Goal: Task Accomplishment & Management: Manage account settings

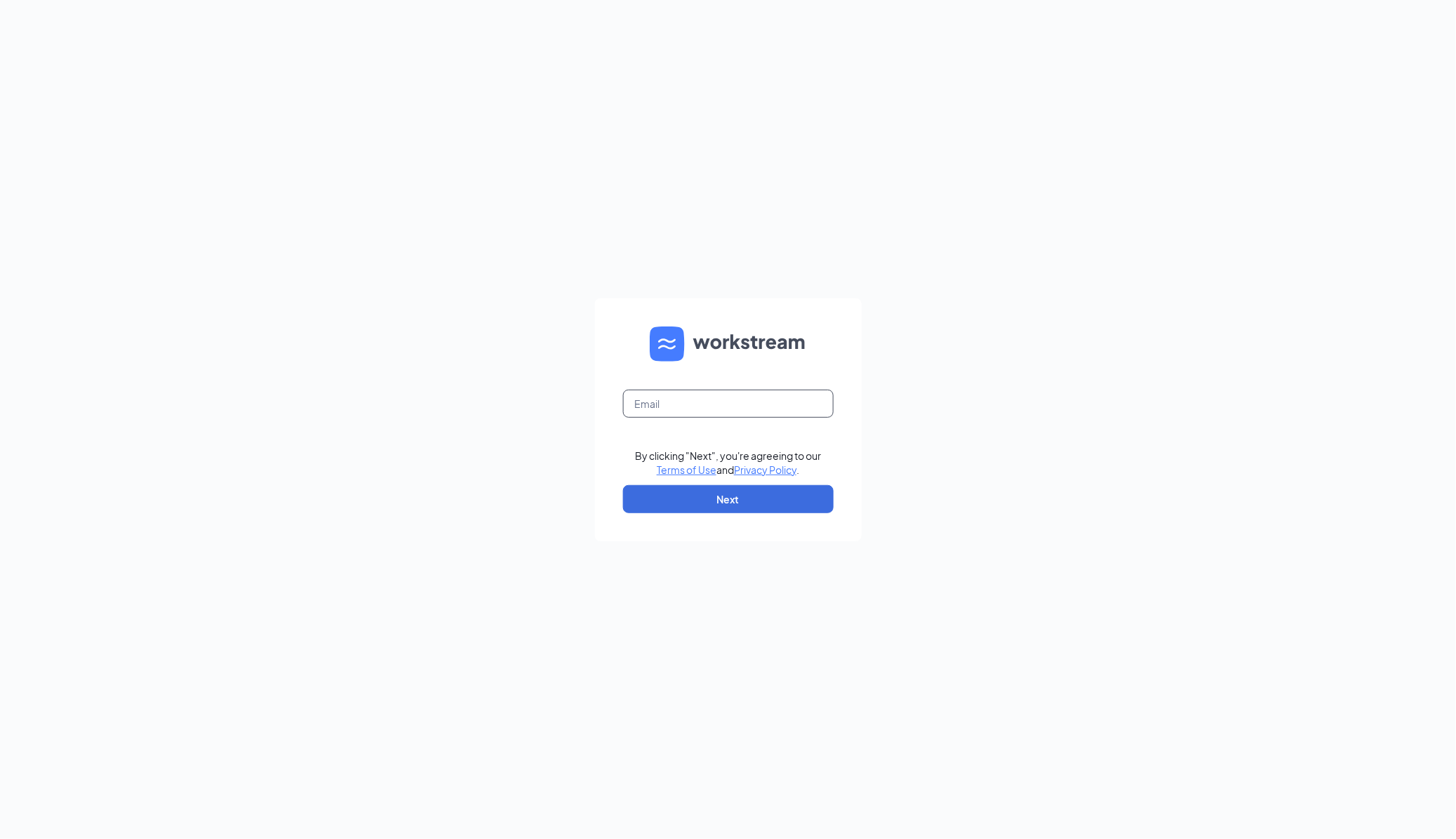
click at [697, 409] on input "text" at bounding box center [728, 403] width 211 height 28
type input "[EMAIL_ADDRESS][DOMAIN_NAME]"
click at [703, 506] on button "Next" at bounding box center [728, 499] width 211 height 28
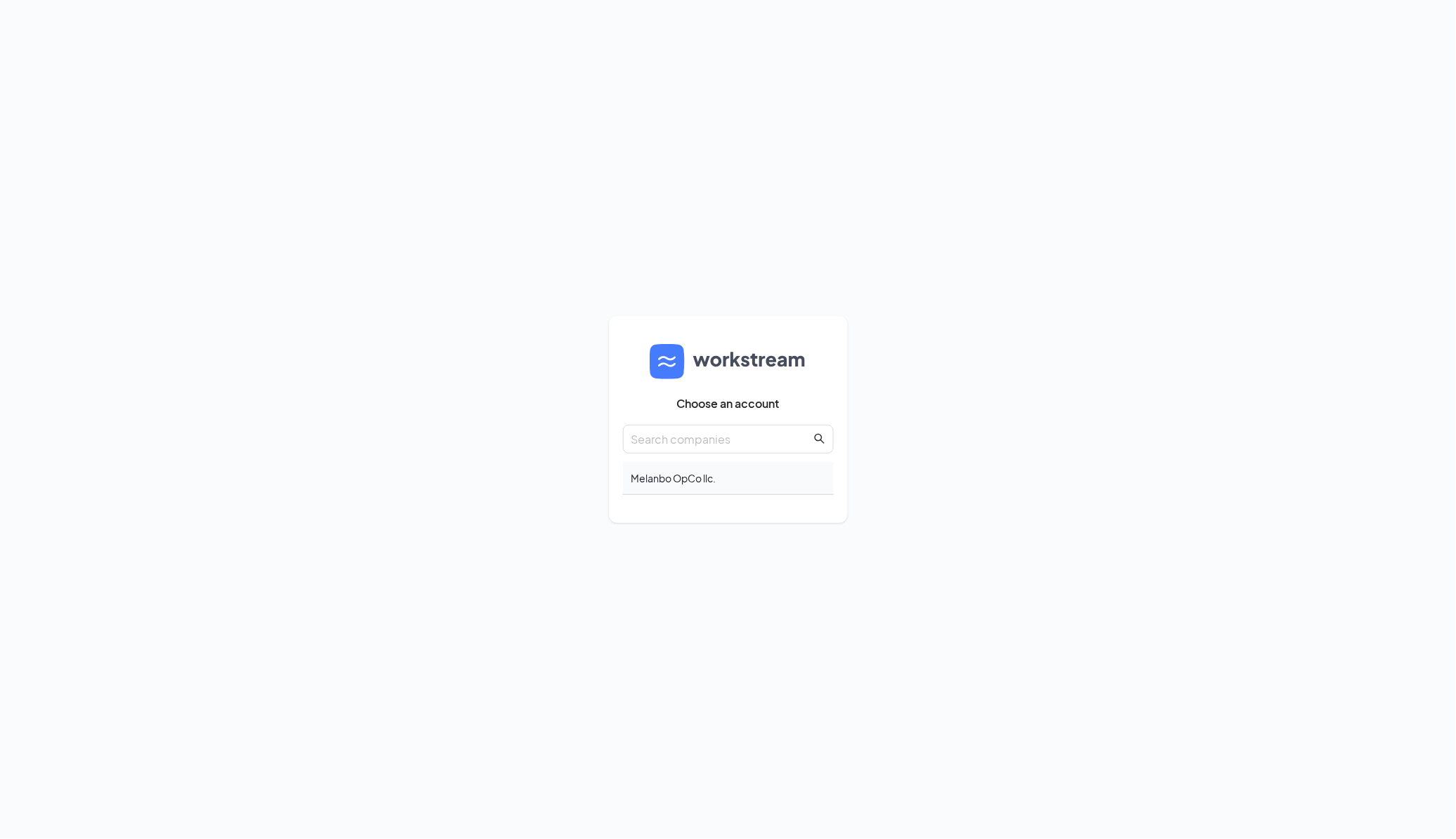
click at [667, 479] on div "Melanbo OpCo llc." at bounding box center [728, 478] width 211 height 33
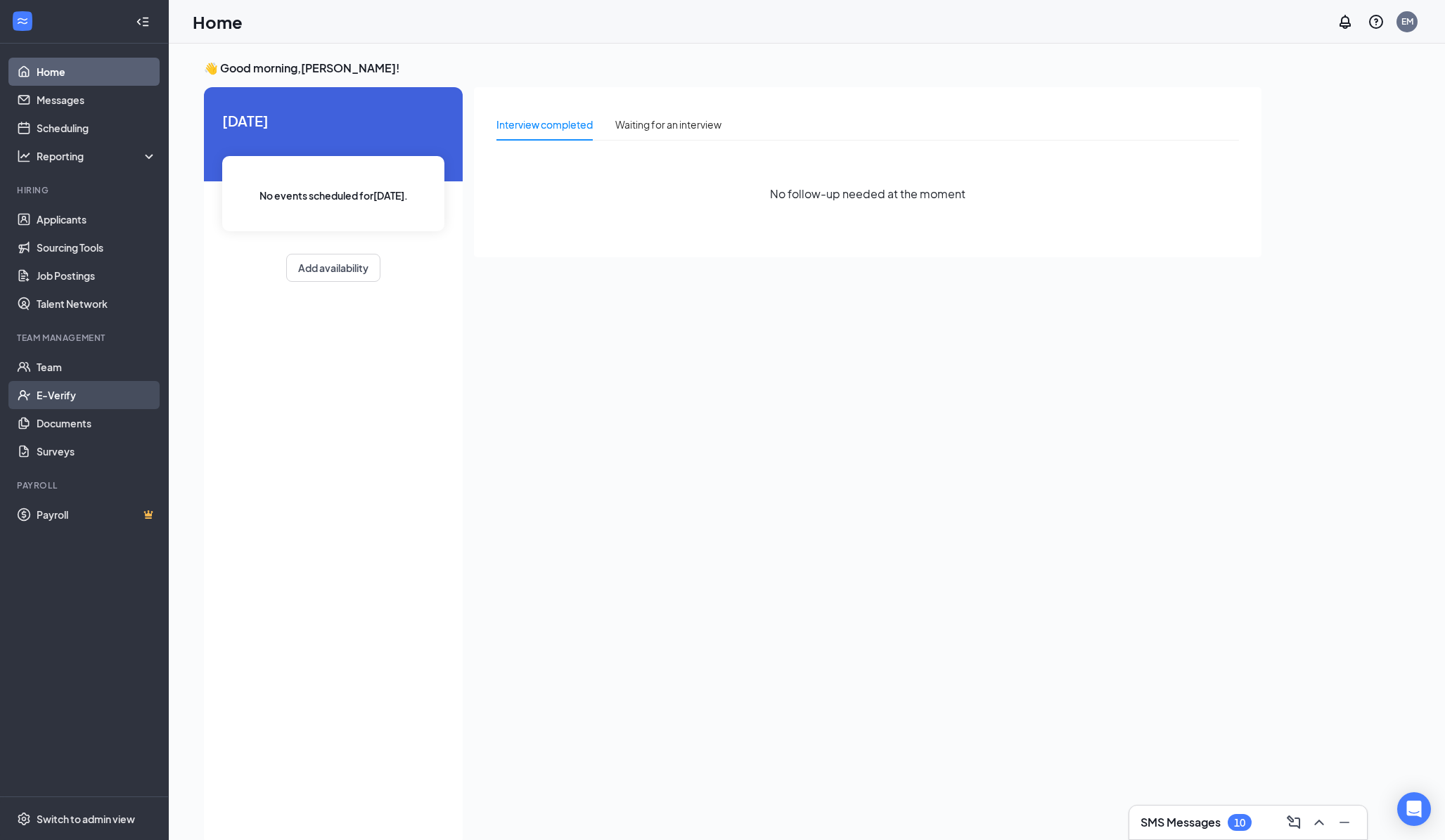
click at [68, 395] on link "E-Verify" at bounding box center [96, 395] width 120 height 28
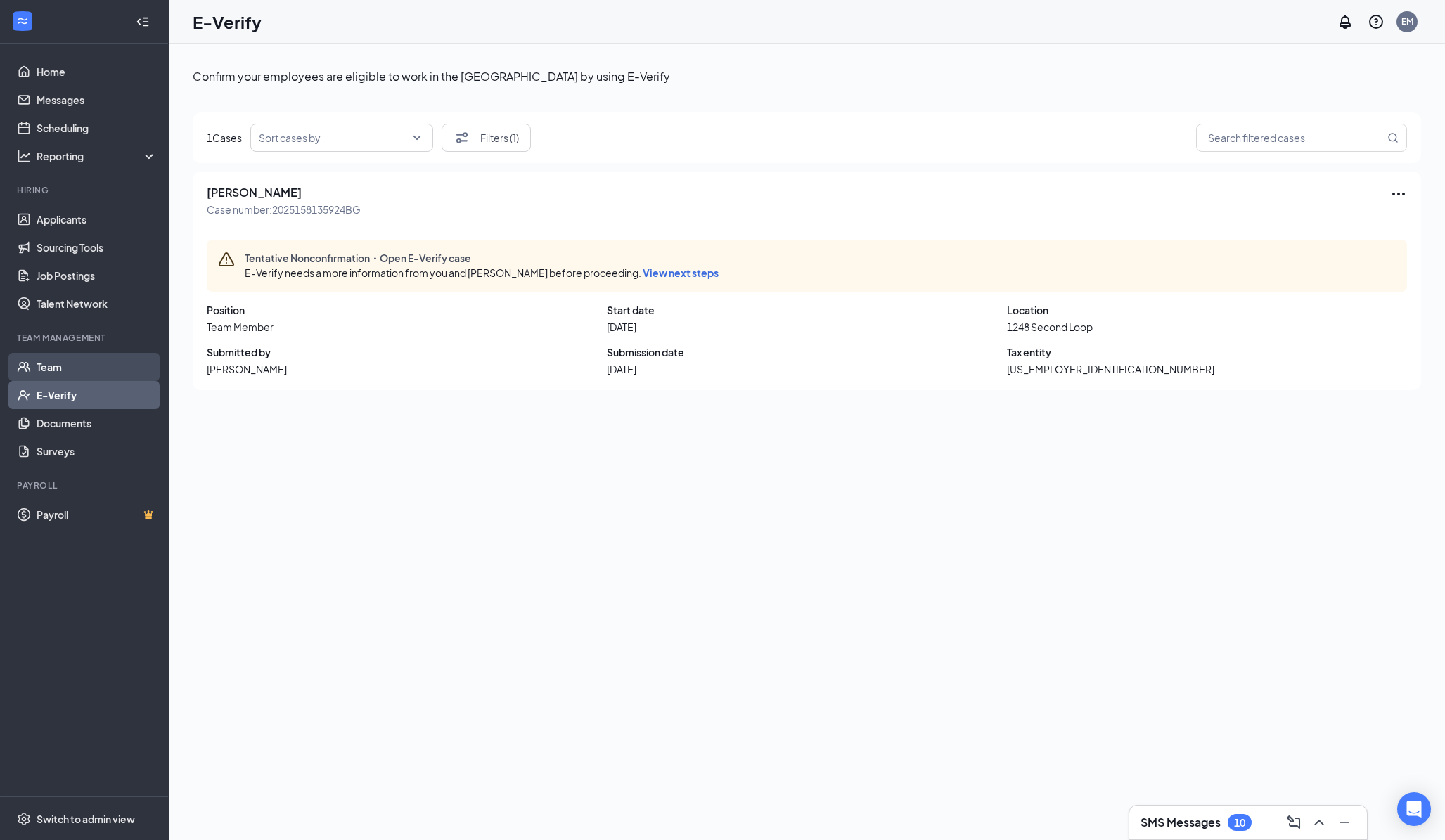
click at [73, 372] on link "Team" at bounding box center [96, 367] width 120 height 28
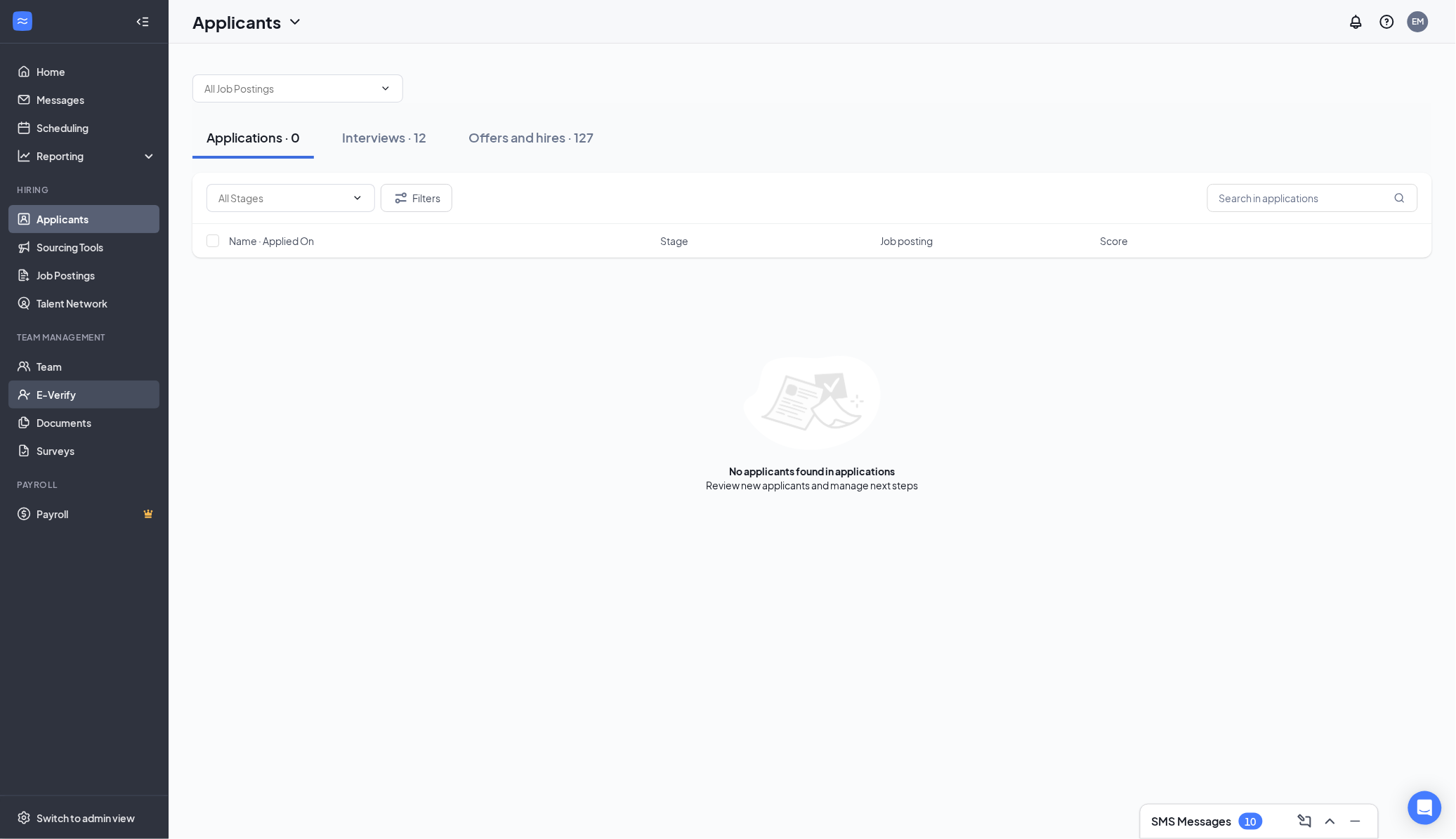
click at [65, 399] on link "E-Verify" at bounding box center [96, 394] width 120 height 28
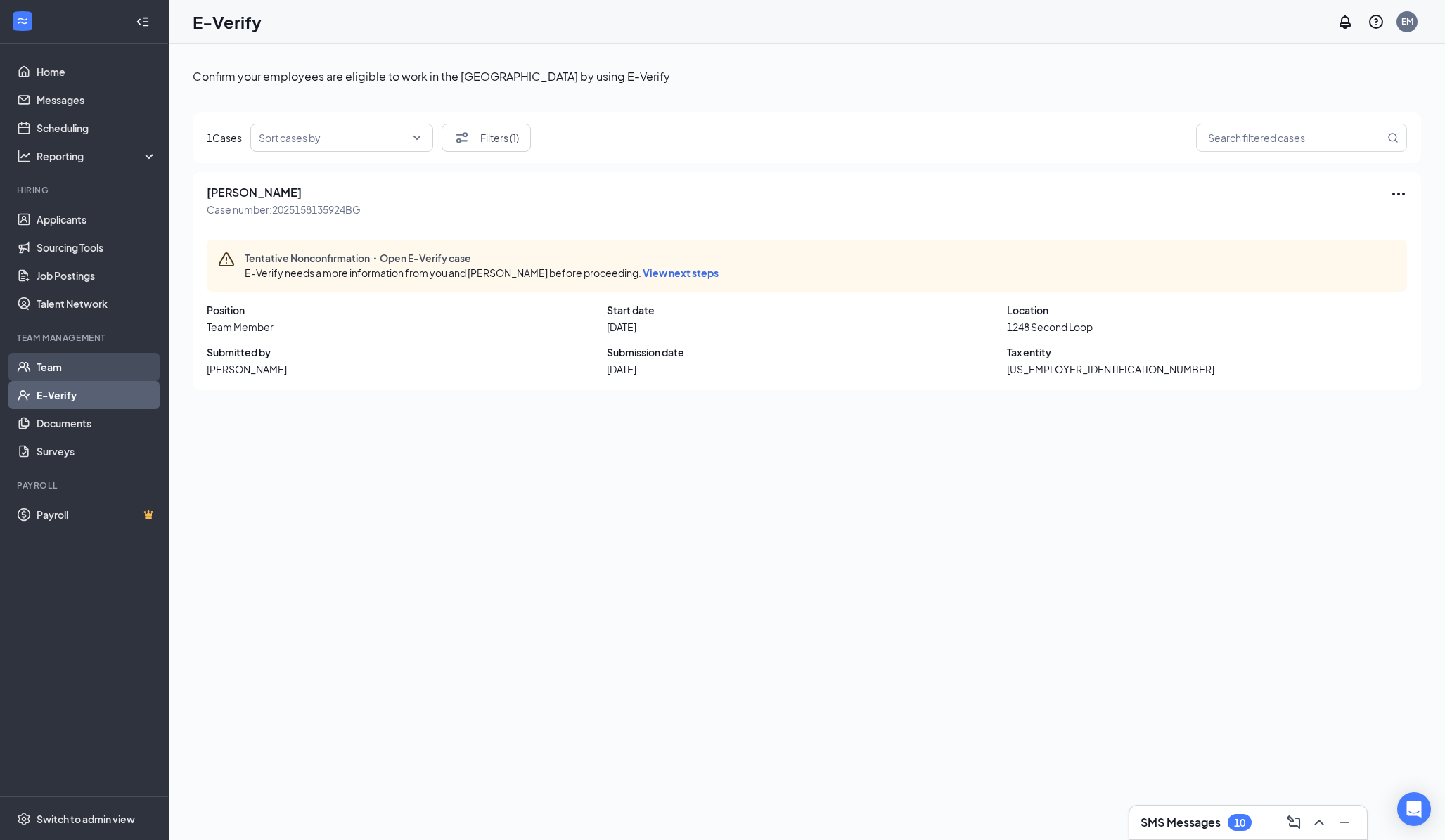
click at [55, 362] on link "Team" at bounding box center [96, 367] width 120 height 28
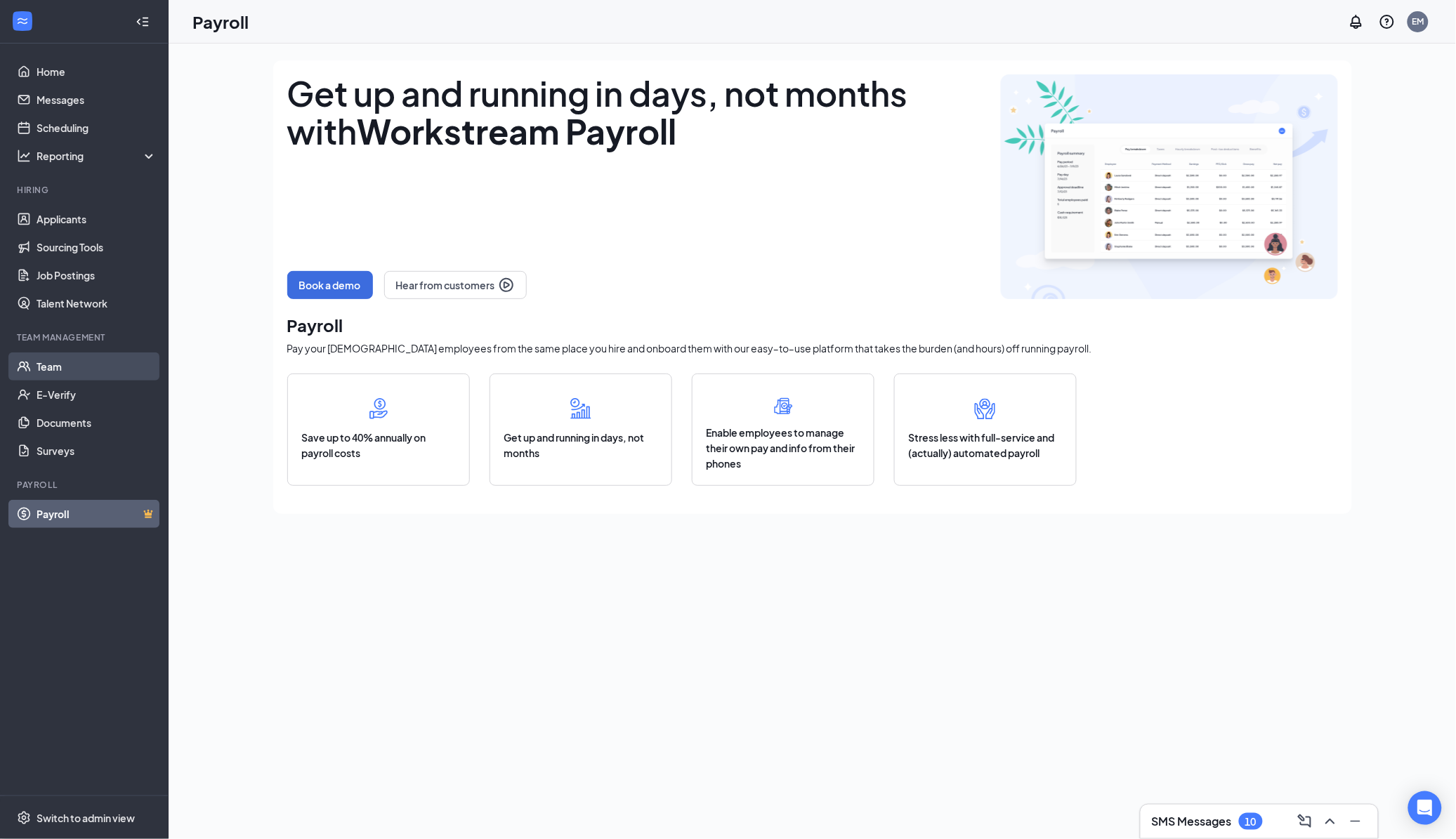
click at [69, 370] on link "Team" at bounding box center [96, 366] width 120 height 28
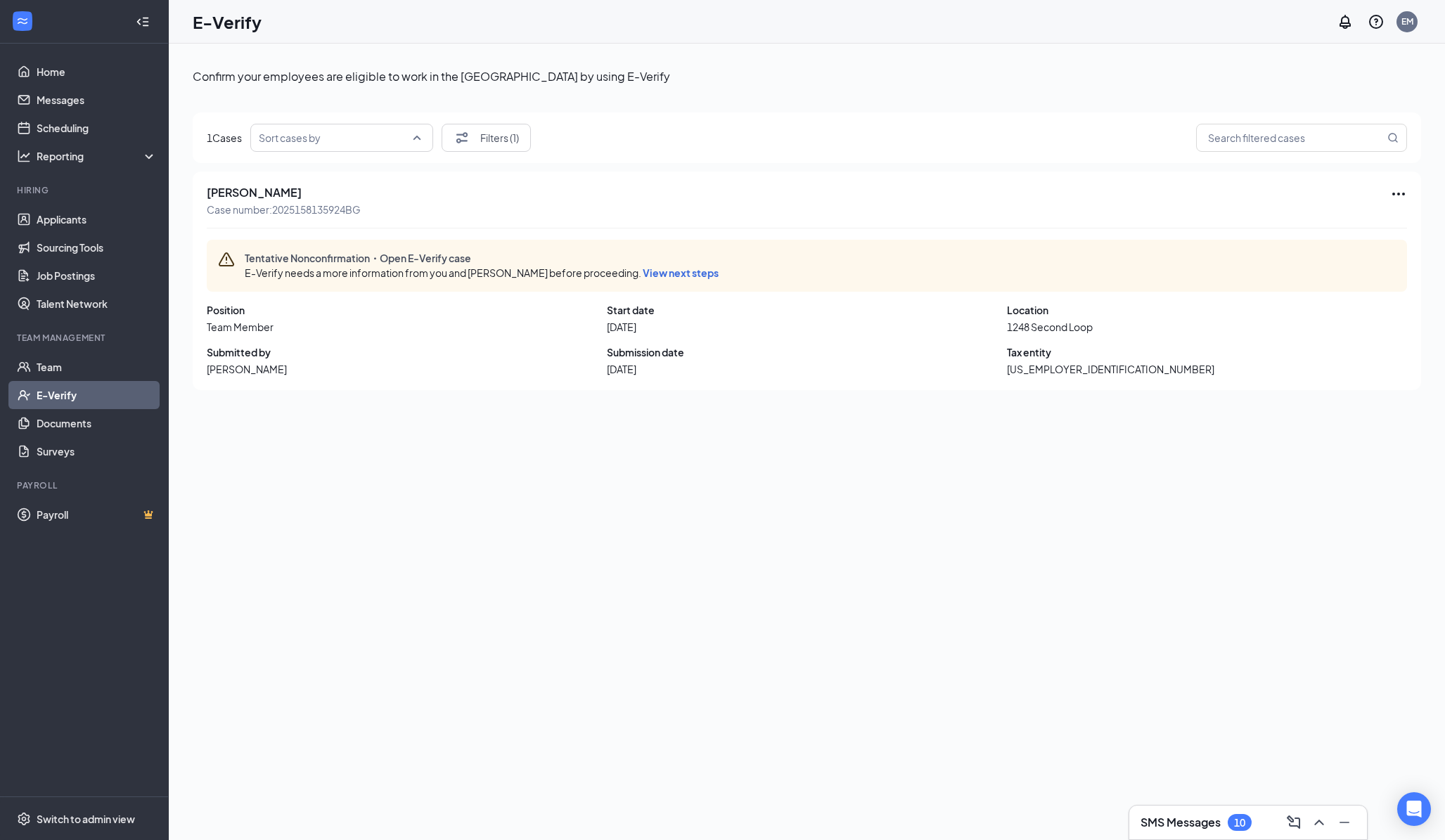
click at [269, 141] on input "search" at bounding box center [336, 137] width 156 height 27
drag, startPoint x: 1251, startPoint y: 72, endPoint x: 1191, endPoint y: 90, distance: 62.6
drag, startPoint x: 1191, startPoint y: 90, endPoint x: 292, endPoint y: 143, distance: 900.6
click at [292, 143] on input "search" at bounding box center [336, 137] width 156 height 27
click at [292, 142] on input "search" at bounding box center [336, 137] width 156 height 27
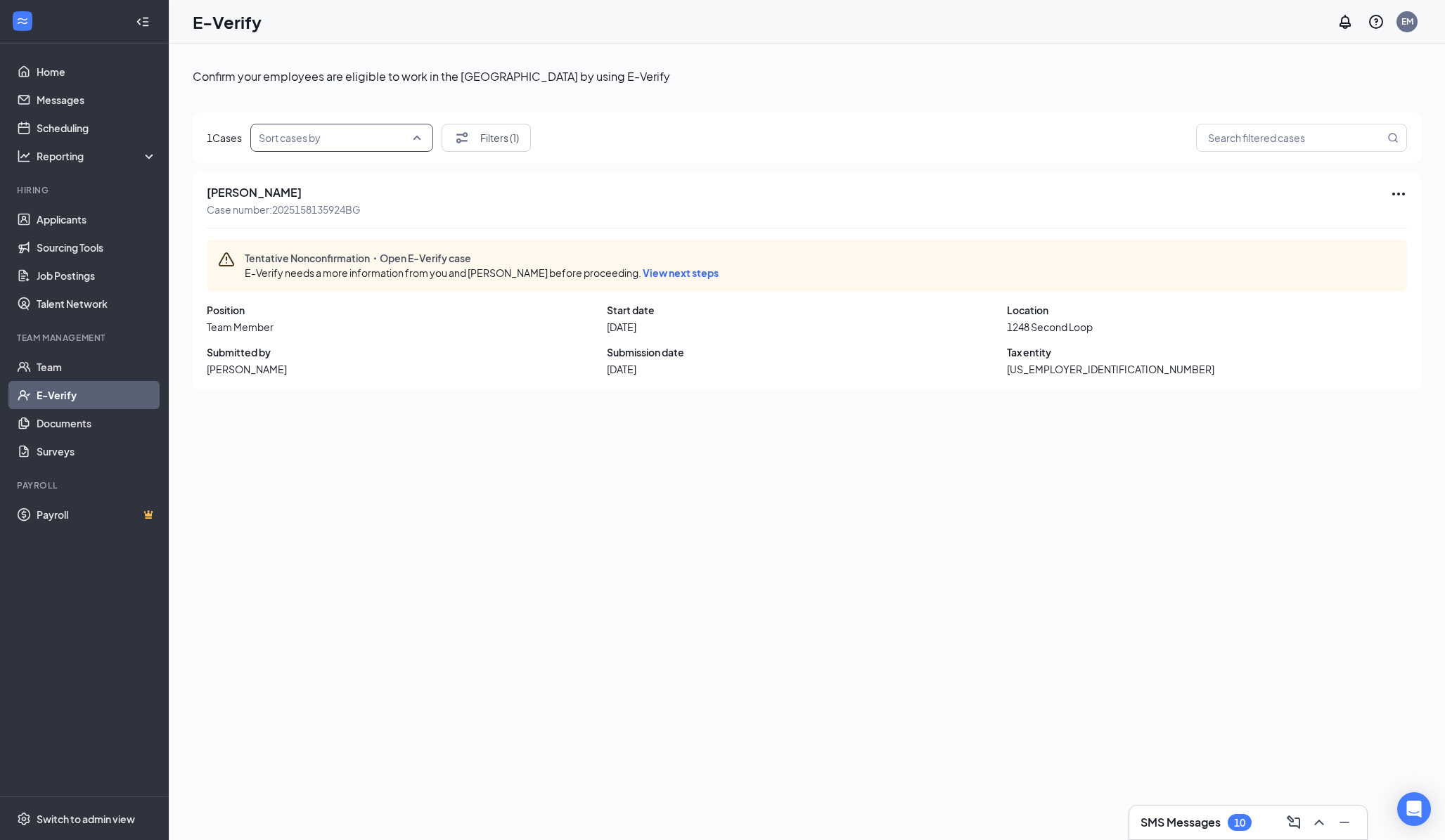
click at [292, 142] on input "search" at bounding box center [336, 137] width 156 height 27
click at [417, 141] on div "Sort cases by" at bounding box center [342, 137] width 183 height 28
click at [290, 246] on span "Name A-Z" at bounding box center [286, 240] width 46 height 15
click at [697, 112] on div "1 Cases +name,+date_of_hire +date_of_hire,+name +name,+date_of_hire -name,+date…" at bounding box center [807, 137] width 1229 height 51
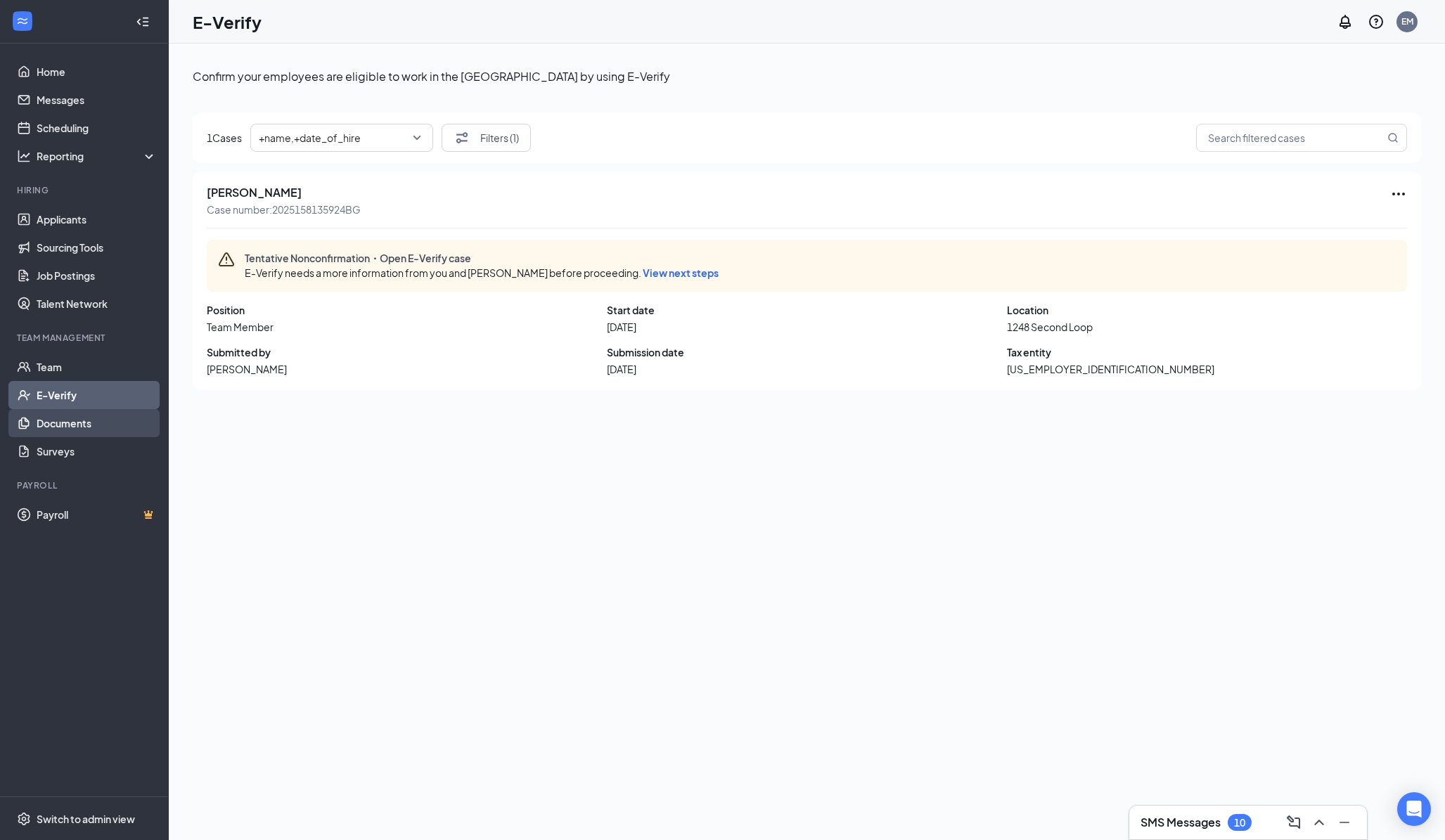
click at [65, 416] on link "Documents" at bounding box center [96, 423] width 120 height 28
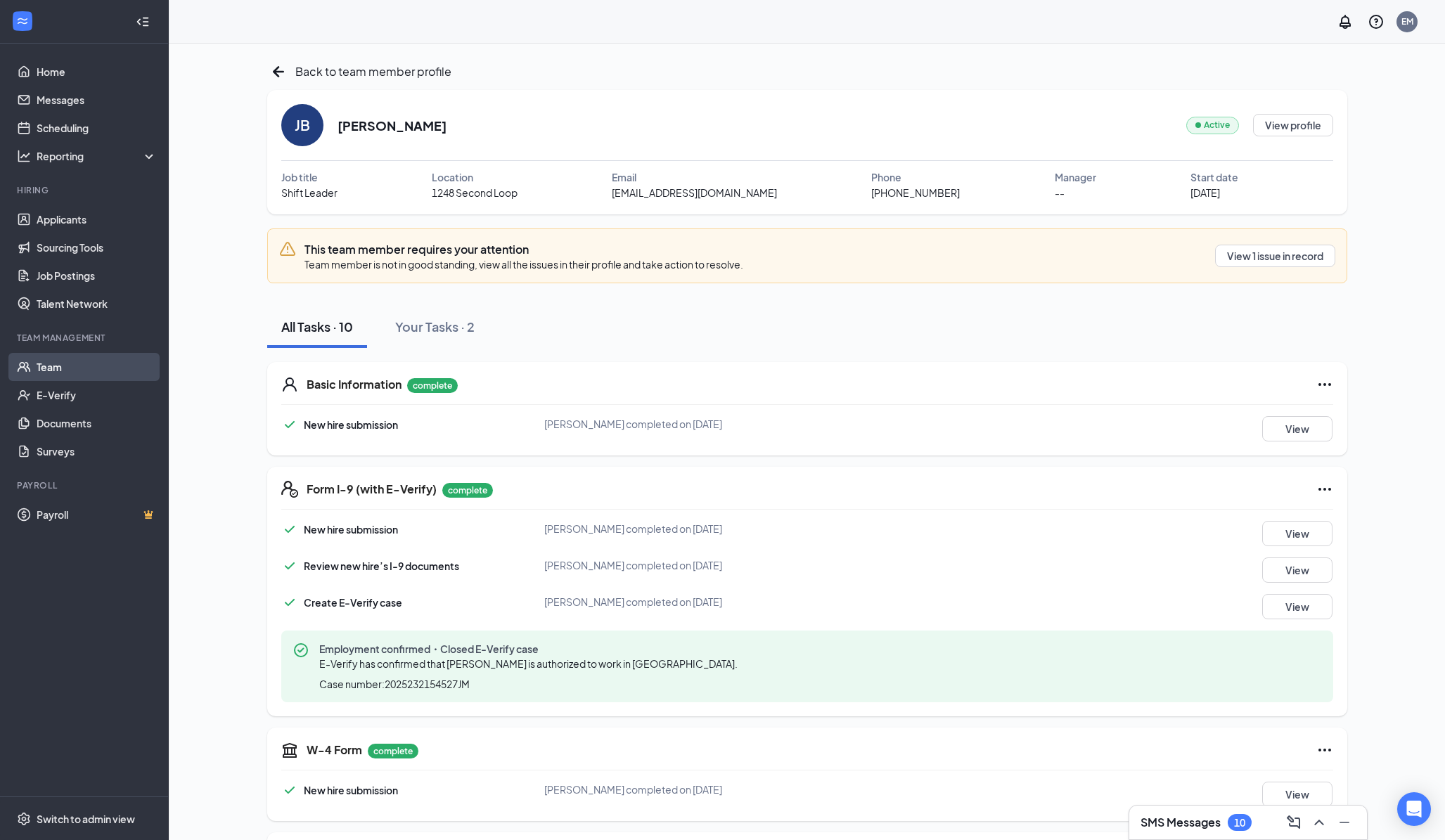
click at [61, 368] on link "Team" at bounding box center [96, 367] width 120 height 28
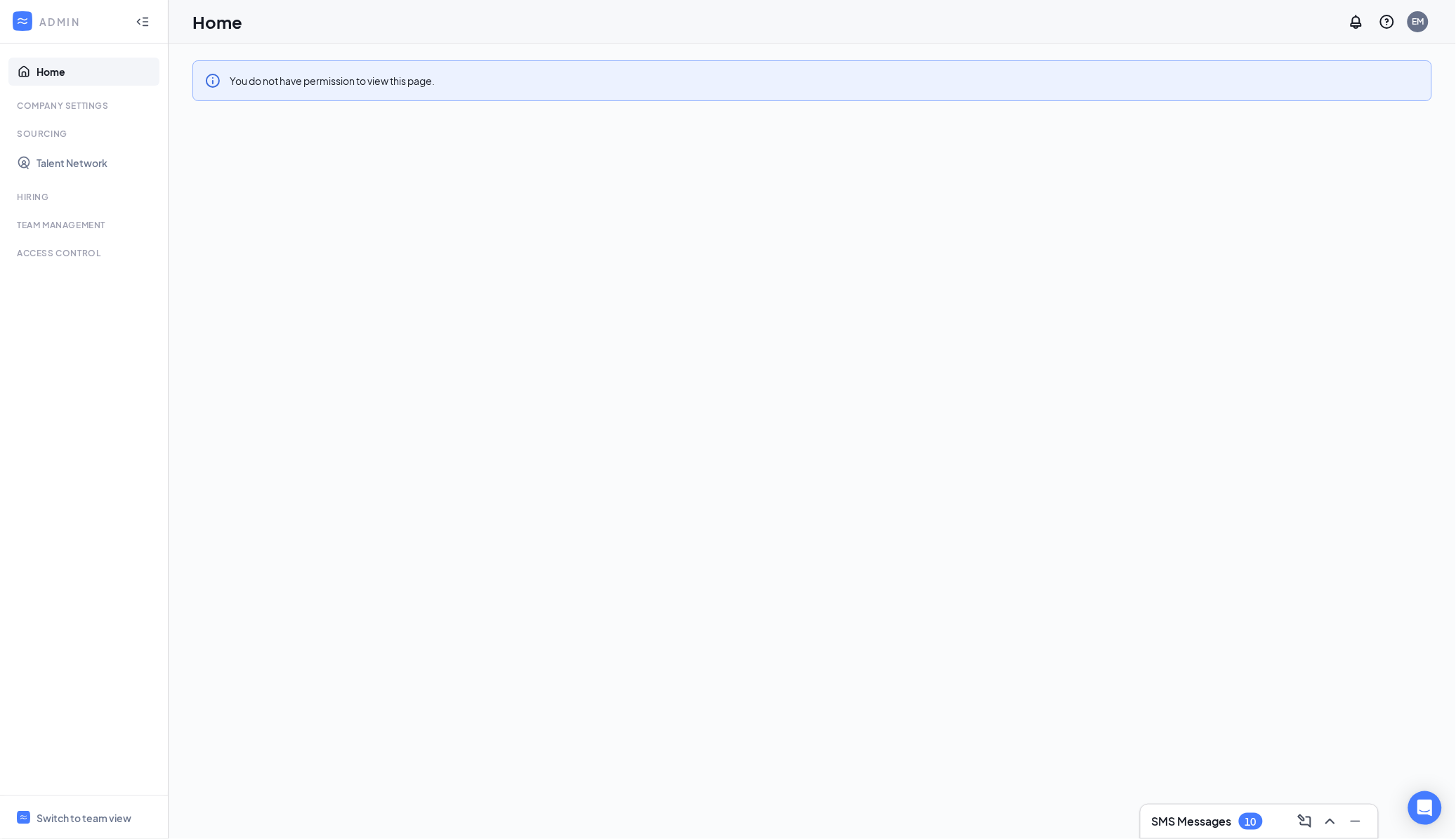
click at [133, 21] on div at bounding box center [142, 22] width 28 height 28
click at [29, 22] on icon "Expand" at bounding box center [23, 21] width 14 height 14
click at [29, 22] on icon "WorkstreamLogo" at bounding box center [22, 20] width 14 height 14
click at [39, 198] on div "Hiring" at bounding box center [86, 197] width 137 height 12
click at [56, 226] on div "Team Management" at bounding box center [86, 225] width 137 height 12
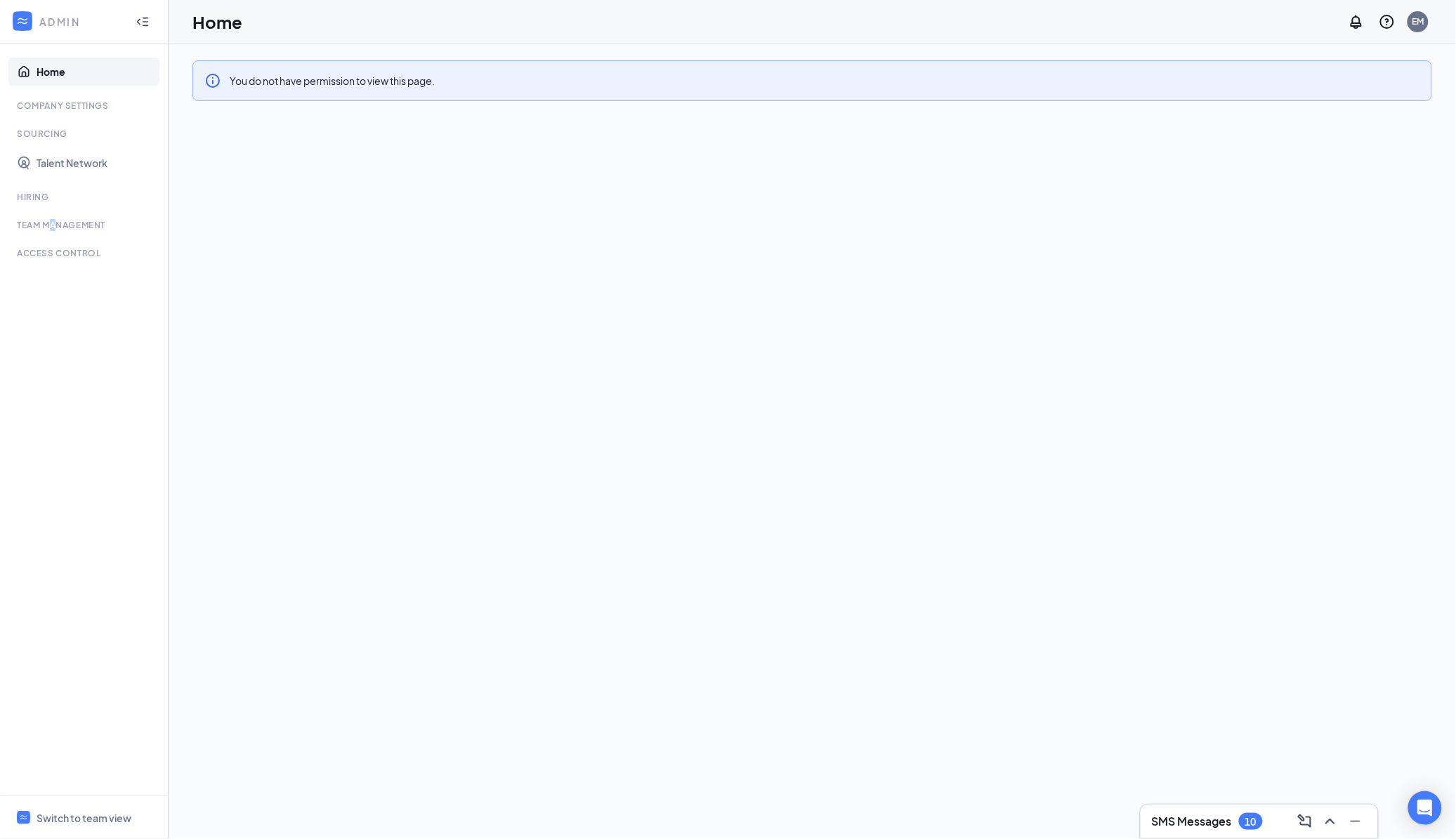
click at [57, 225] on div "Team Management" at bounding box center [86, 225] width 137 height 12
click at [33, 233] on ul "Home Company Settings Sourcing Talent Network Hiring Team Management Time Manag…" at bounding box center [84, 420] width 168 height 752
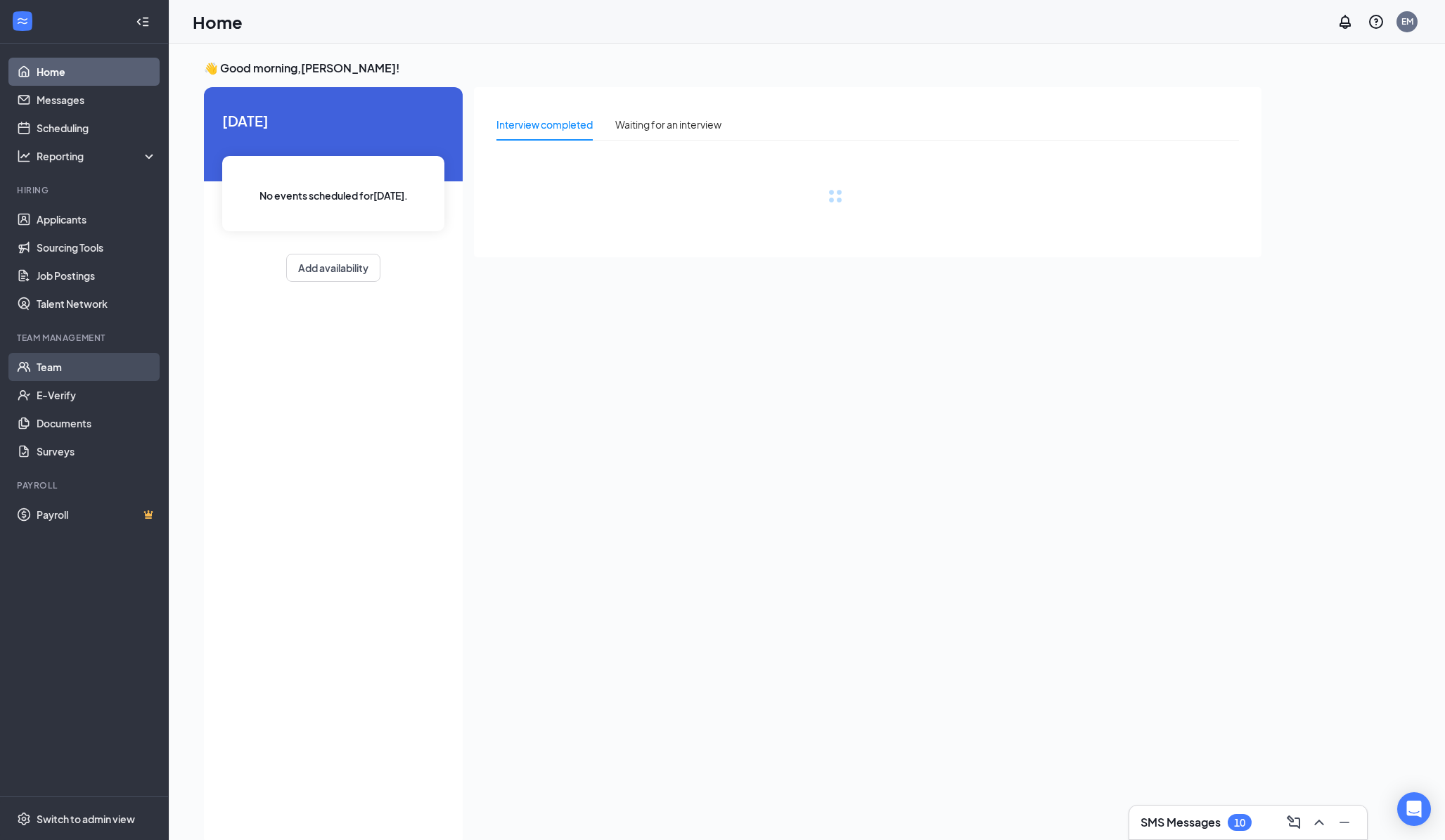
click at [61, 360] on link "Team" at bounding box center [96, 367] width 120 height 28
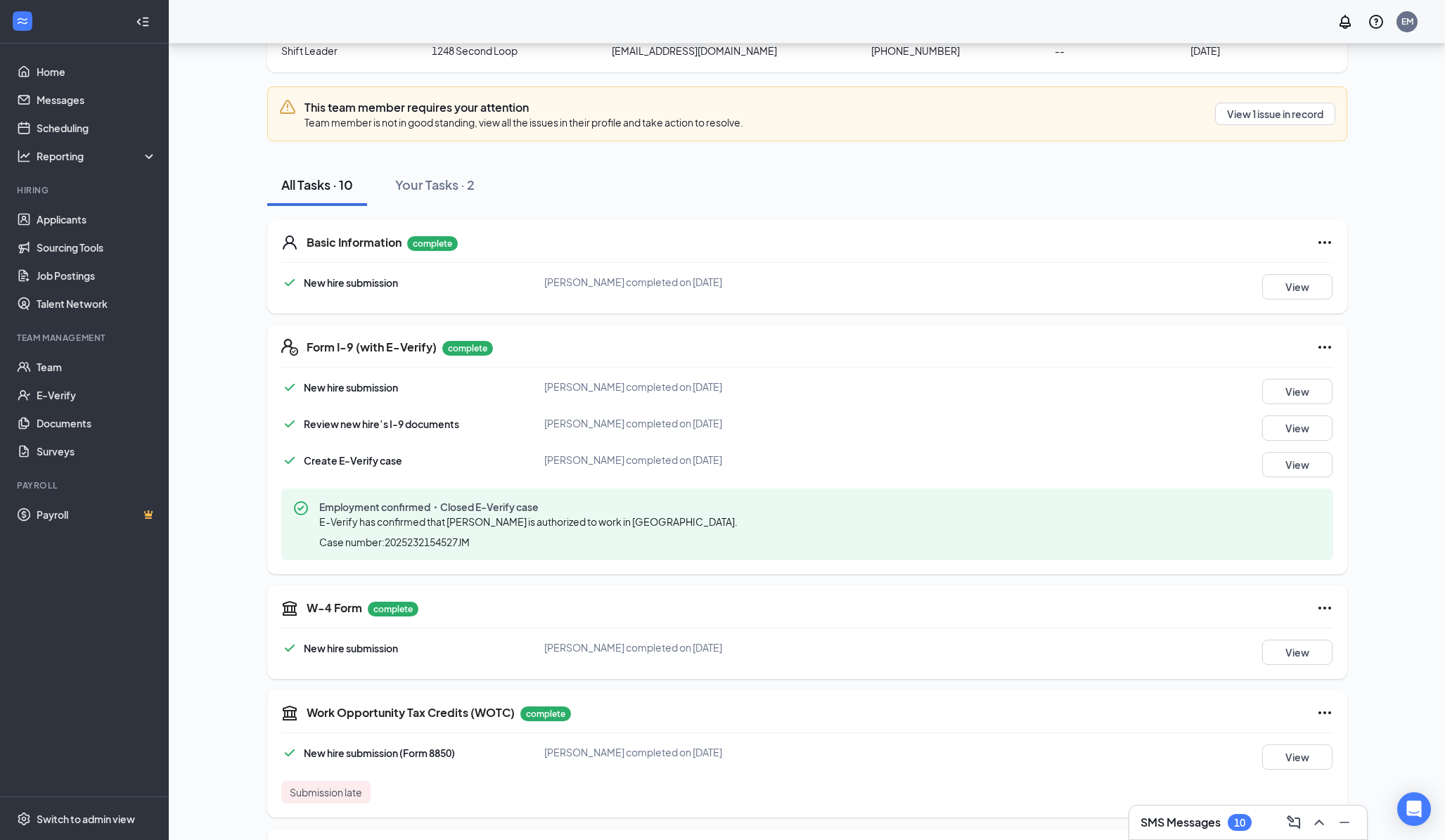
scroll to position [54, 0]
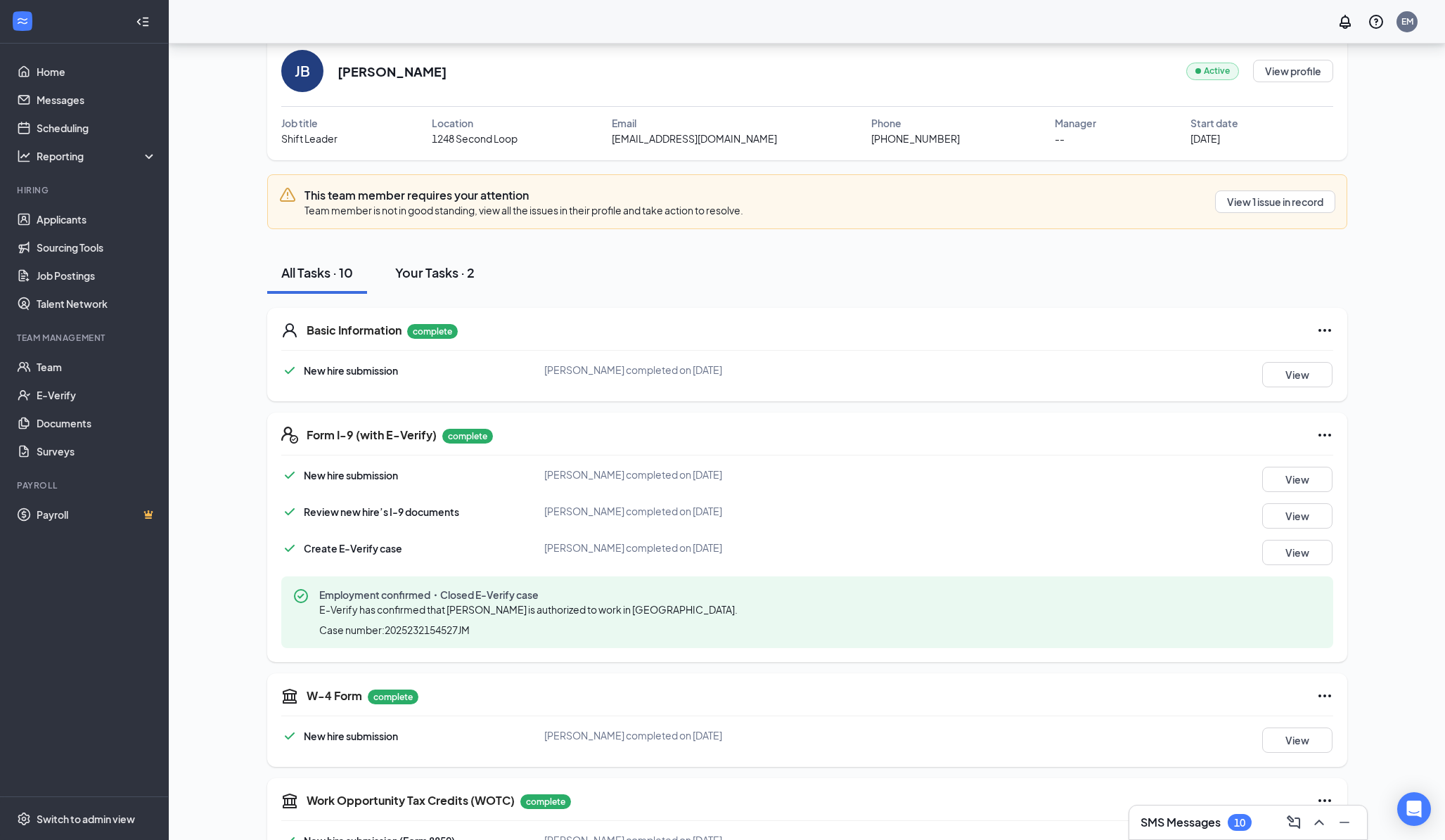
click at [437, 268] on div "Your Tasks · 2" at bounding box center [435, 272] width 79 height 18
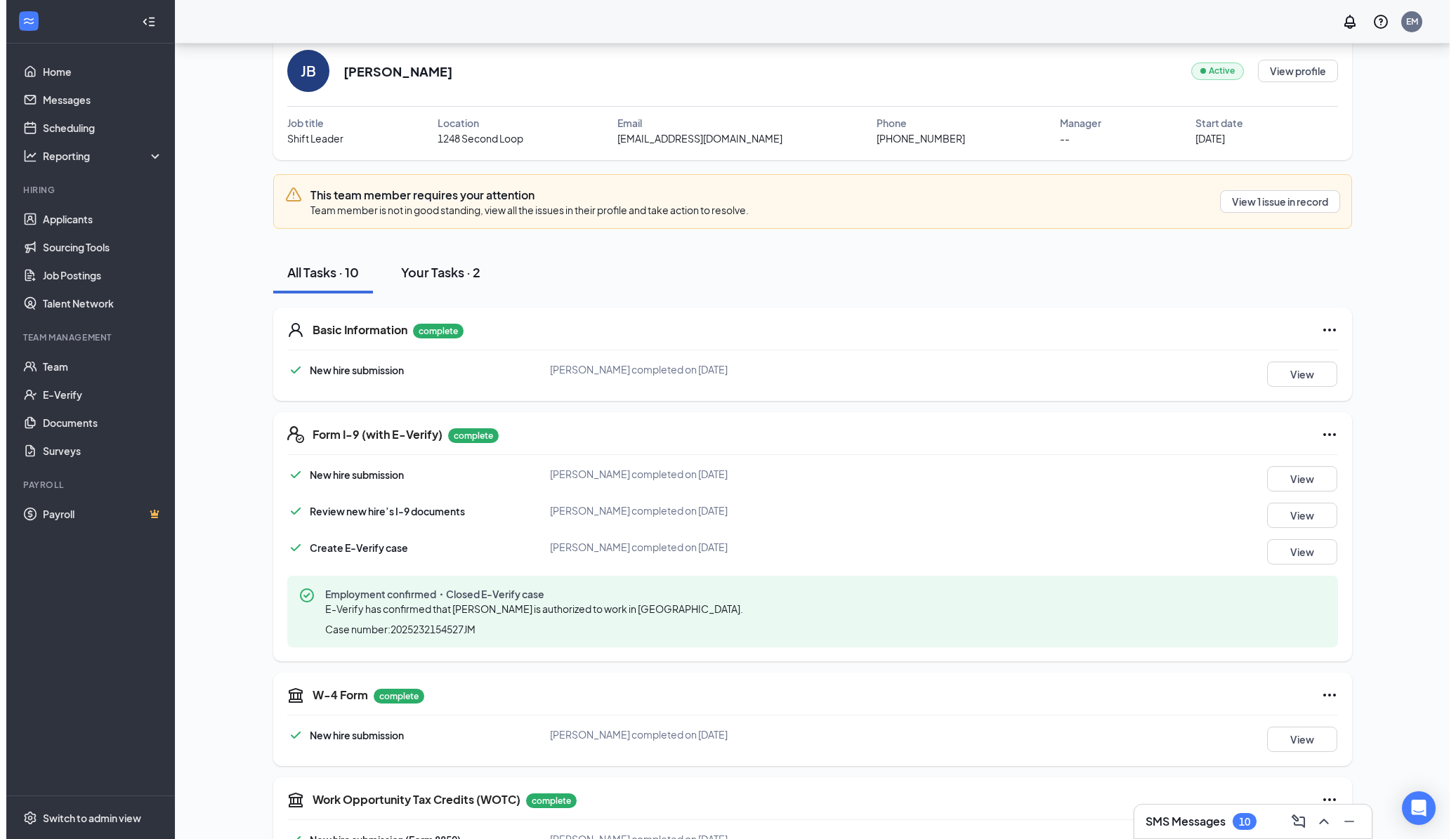
scroll to position [0, 0]
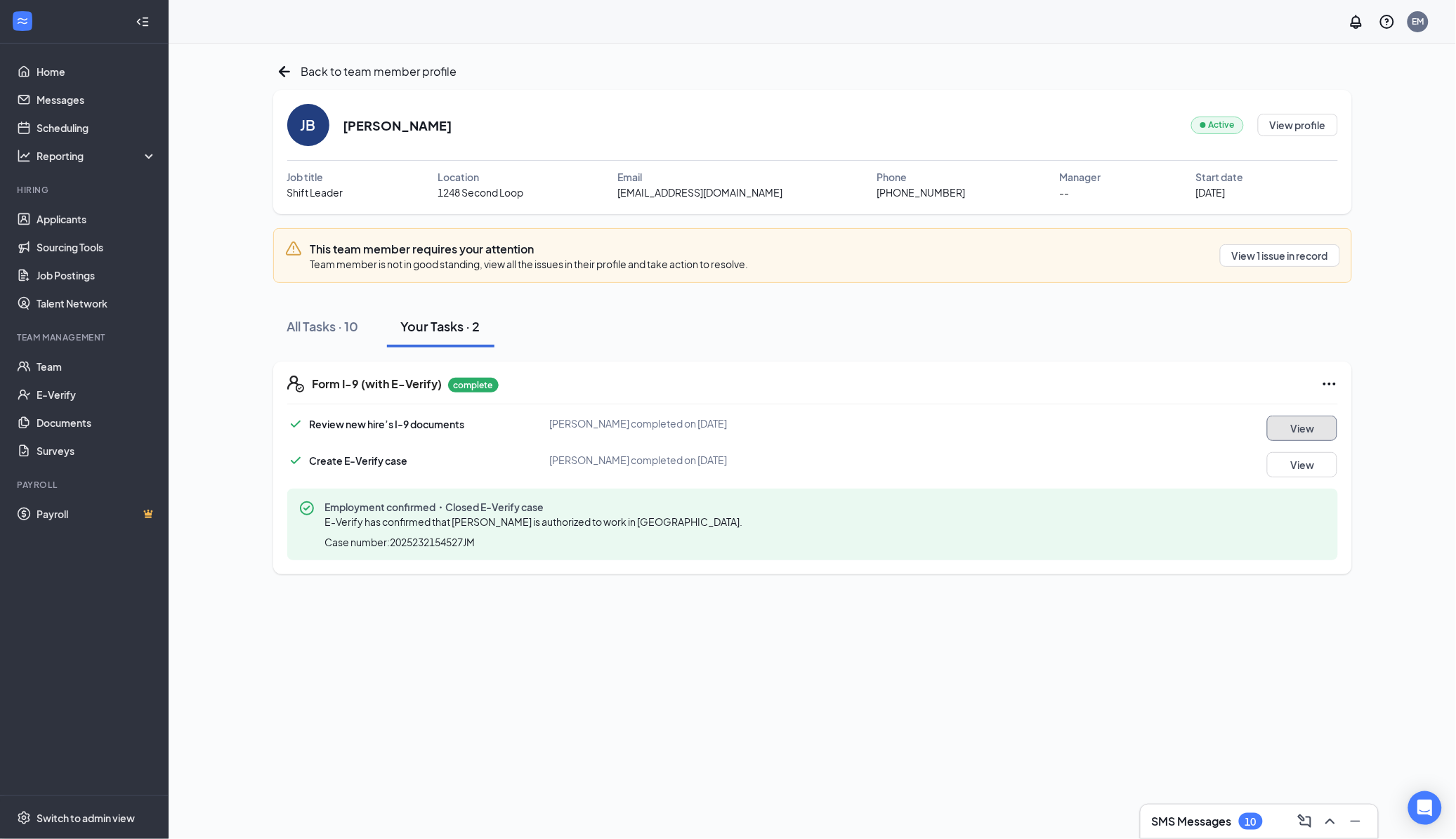
click at [1309, 427] on button "View" at bounding box center [1302, 428] width 70 height 25
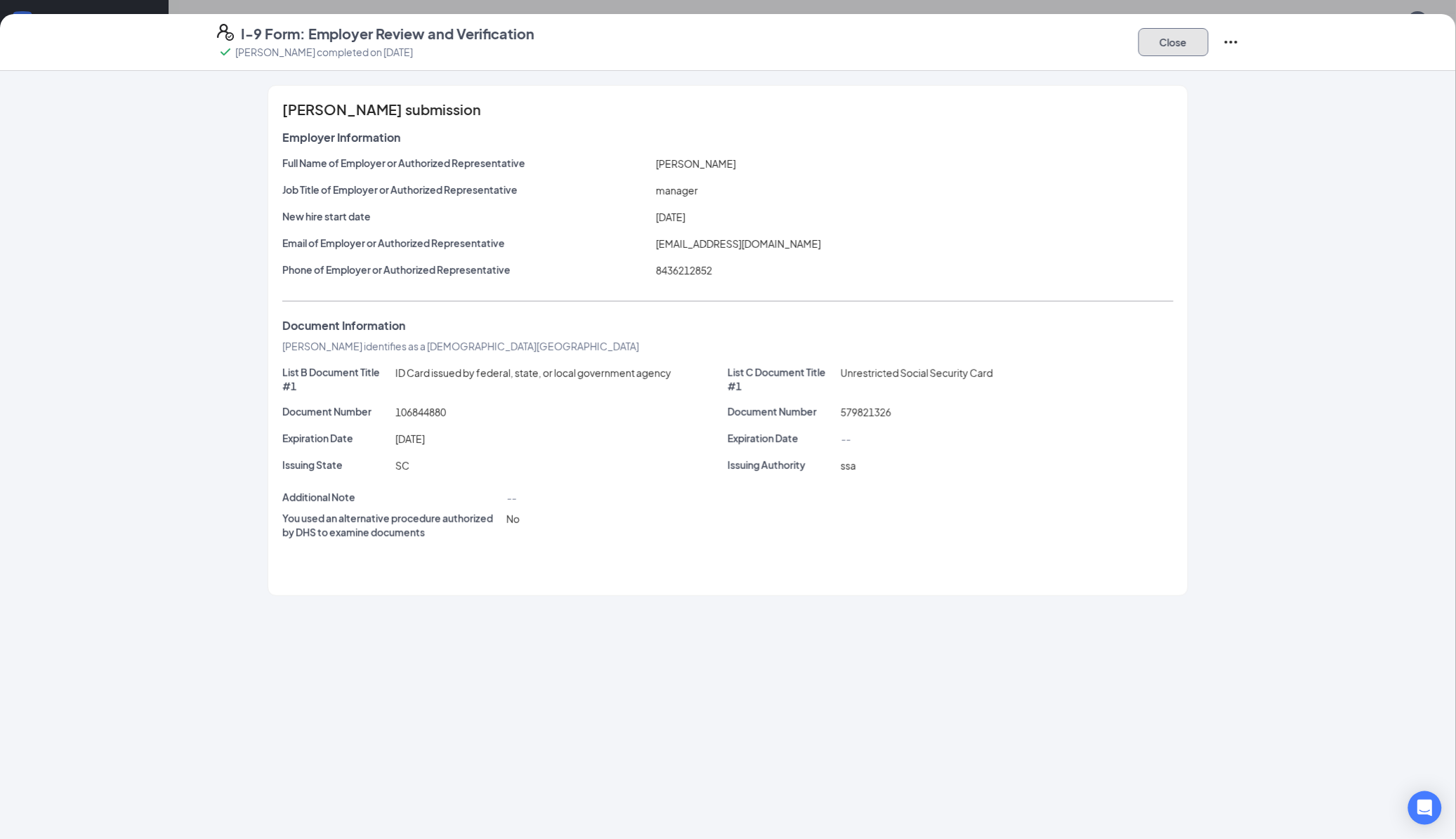
click at [1179, 40] on button "Close" at bounding box center [1174, 42] width 70 height 28
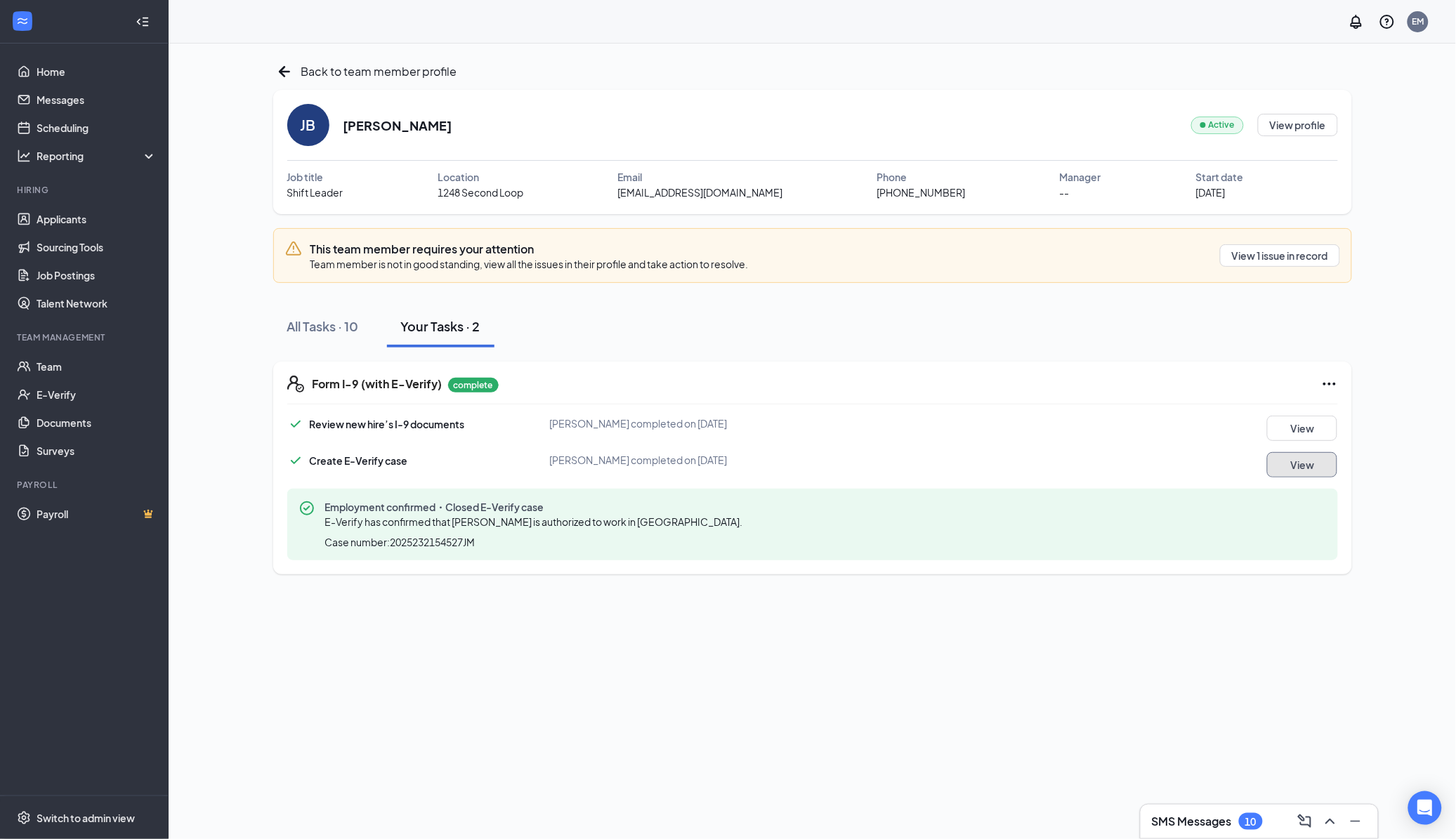
click at [1291, 468] on button "View" at bounding box center [1302, 465] width 70 height 25
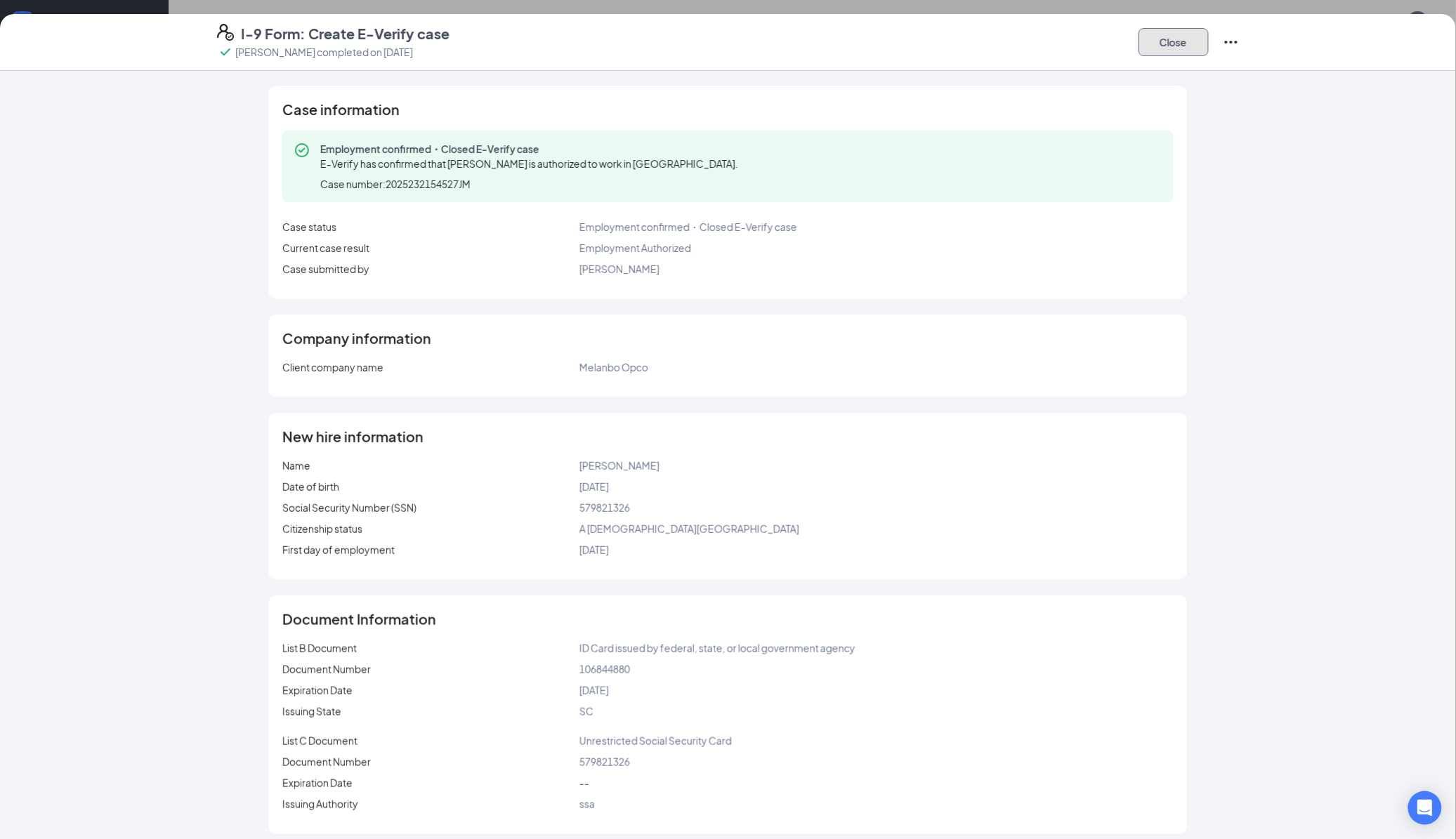
click at [1193, 47] on button "Close" at bounding box center [1174, 42] width 70 height 28
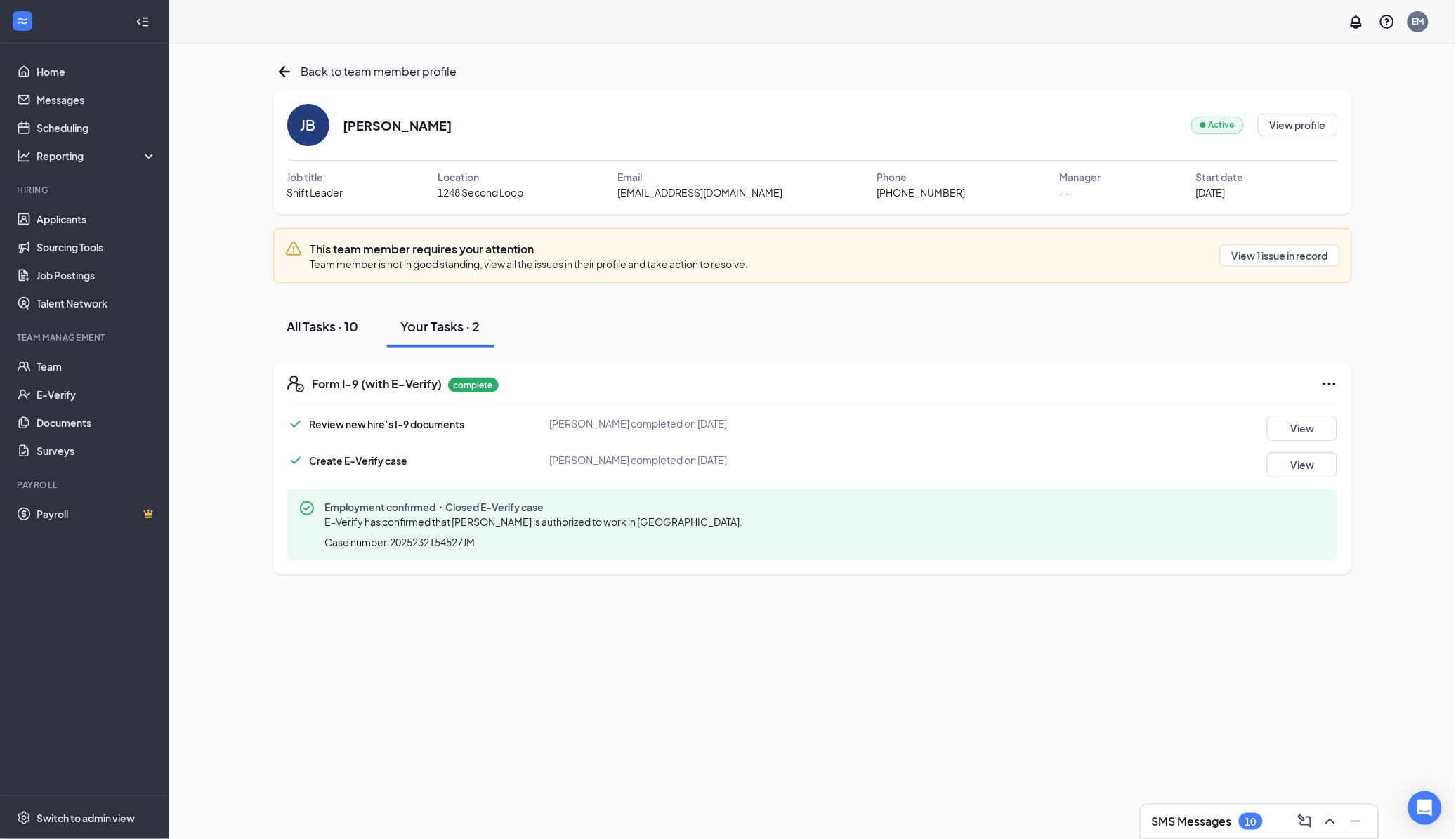
click at [311, 328] on div "All Tasks · 10" at bounding box center [323, 326] width 72 height 18
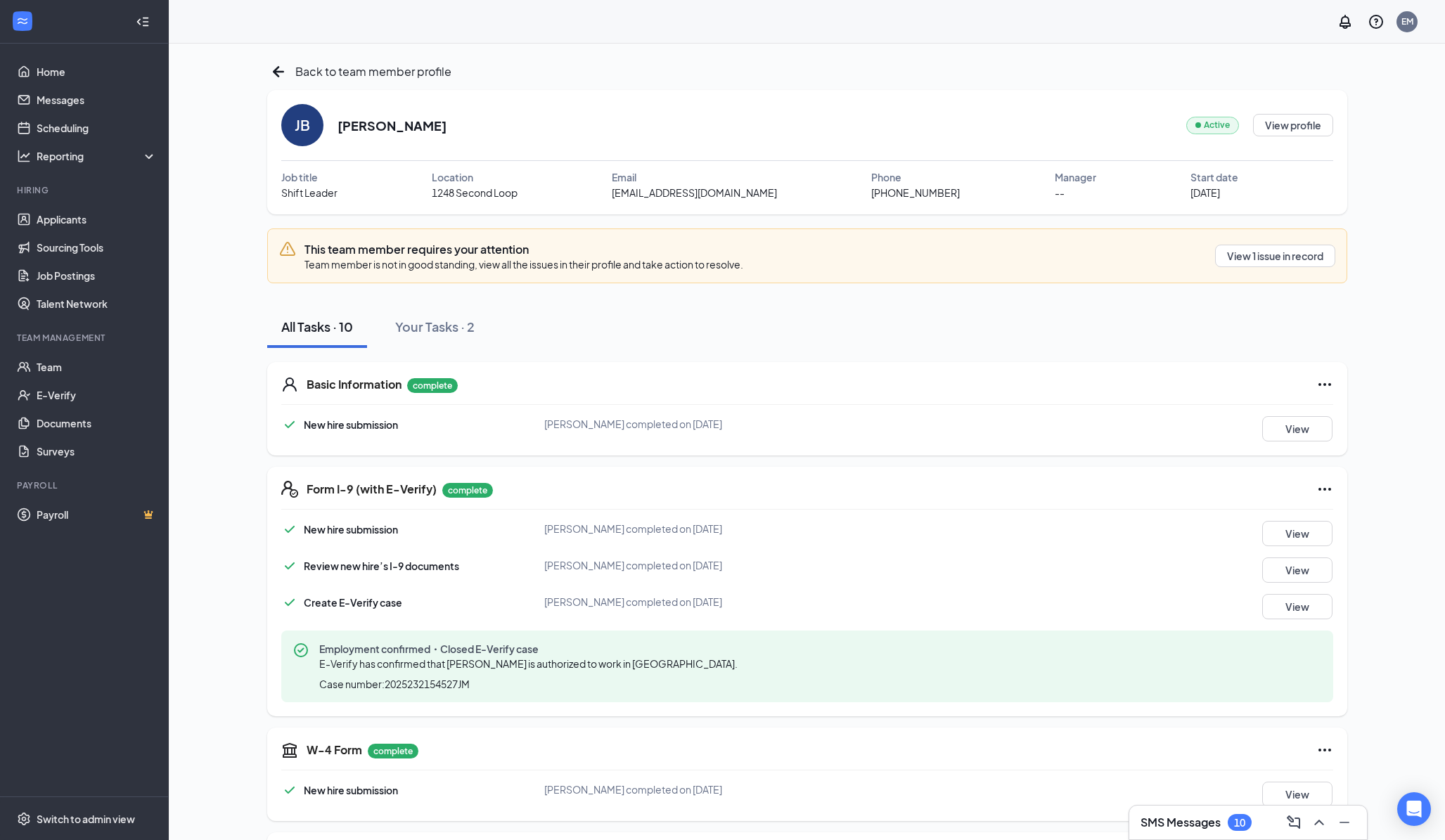
click at [287, 387] on icon "User" at bounding box center [289, 384] width 17 height 17
click at [1256, 252] on button "View 1 issue in record" at bounding box center [1275, 256] width 120 height 23
